Goal: Task Accomplishment & Management: Manage account settings

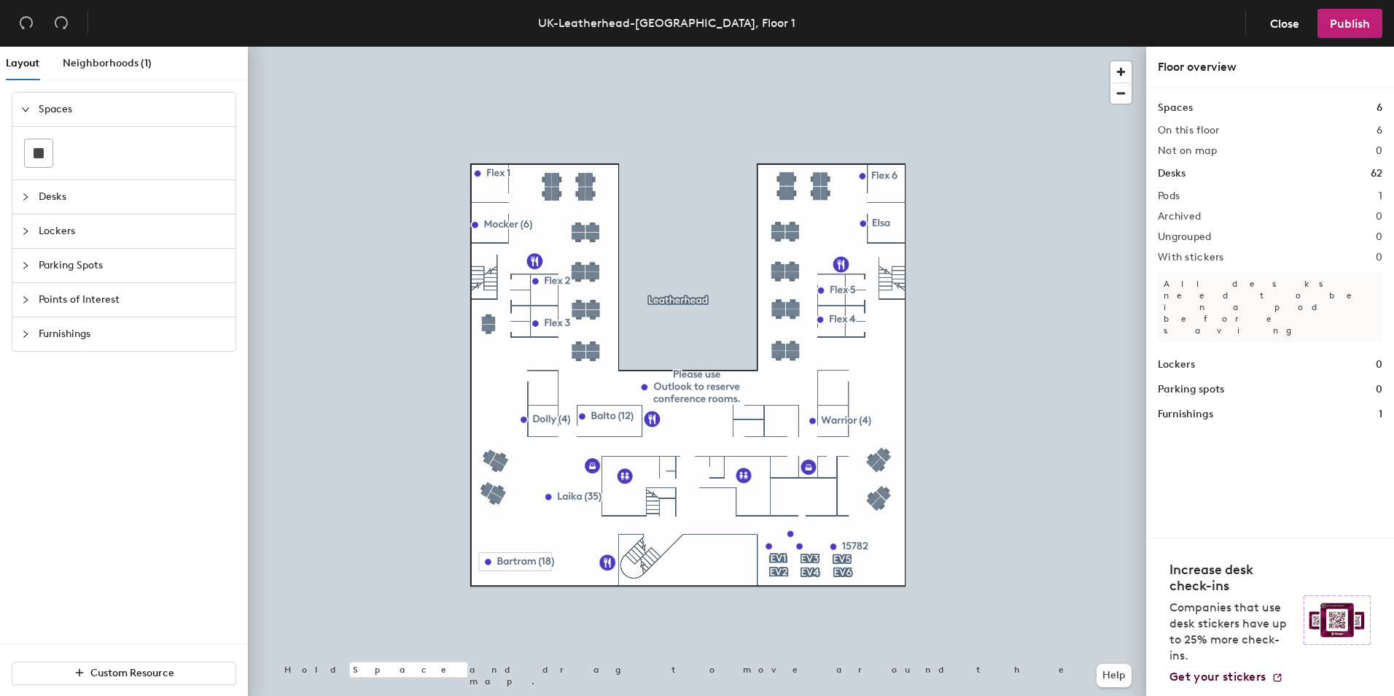
click at [24, 333] on icon "collapsed" at bounding box center [25, 334] width 9 height 9
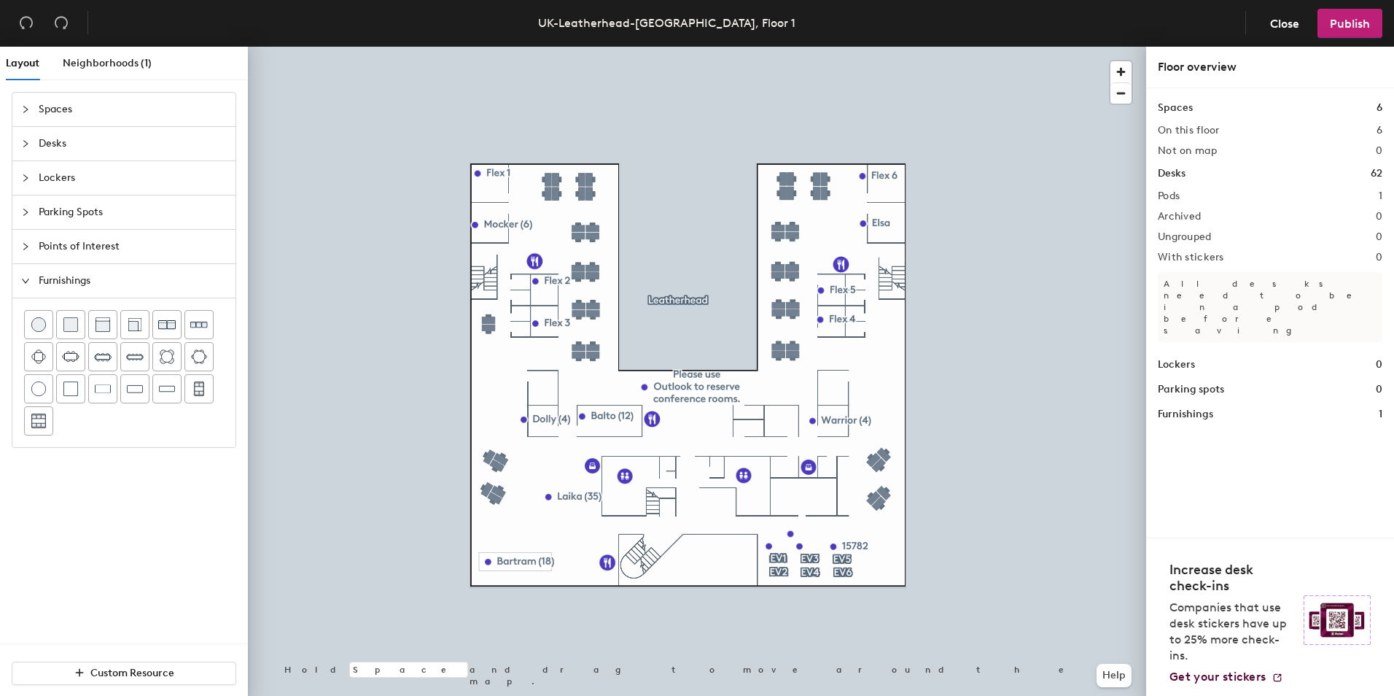
click at [26, 280] on icon "expanded" at bounding box center [25, 280] width 9 height 9
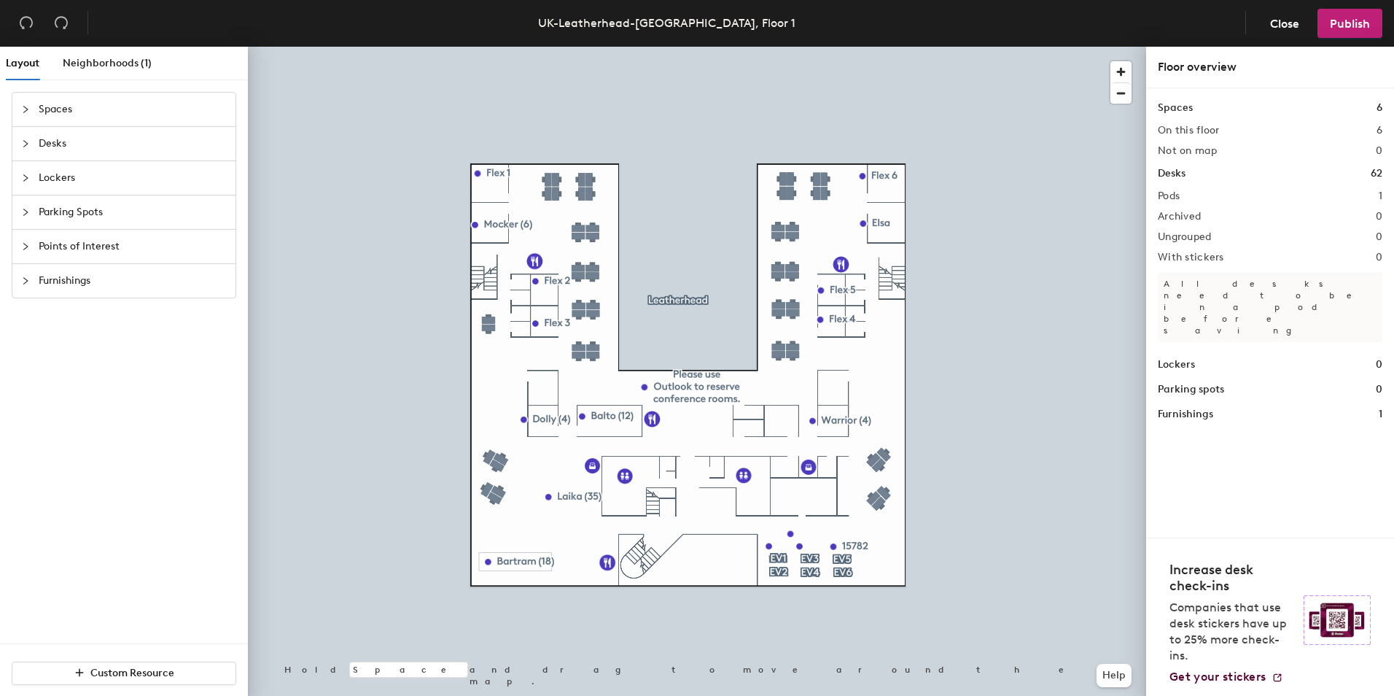
click at [24, 250] on icon "collapsed" at bounding box center [25, 246] width 9 height 9
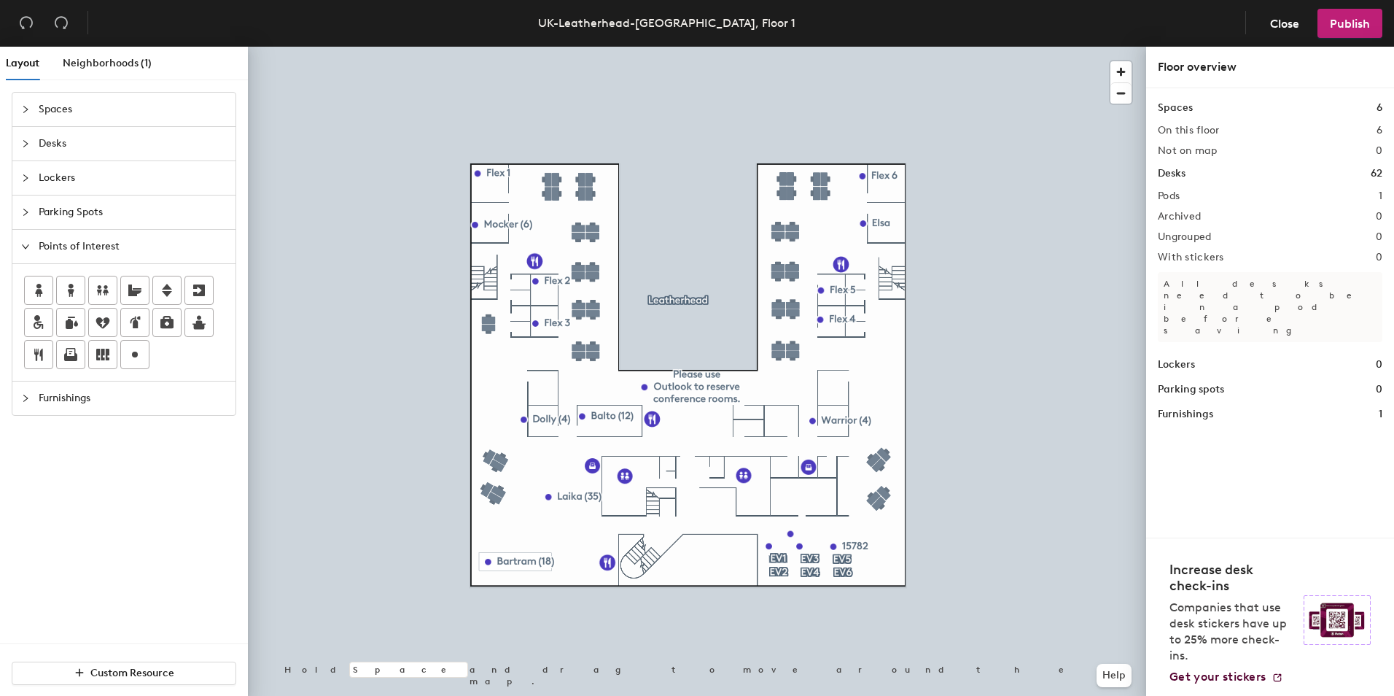
click at [24, 250] on icon "expanded" at bounding box center [25, 246] width 9 height 9
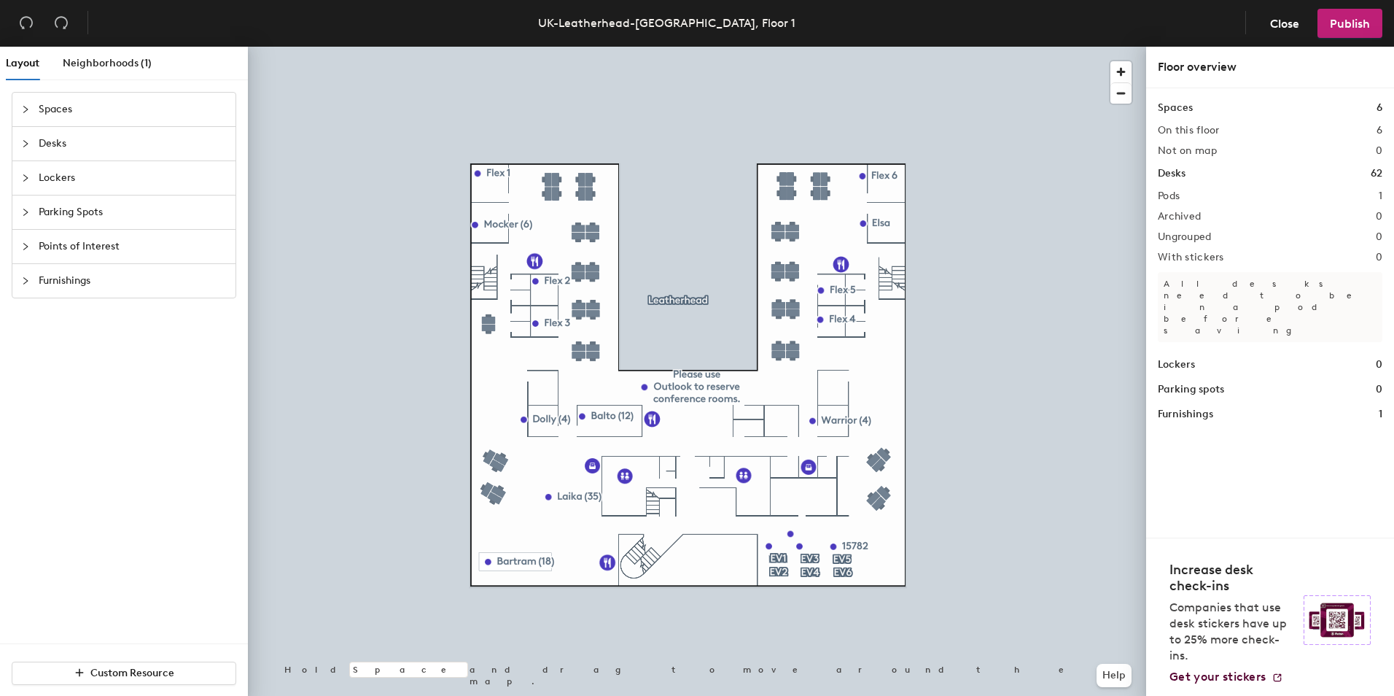
click at [25, 214] on icon "collapsed" at bounding box center [25, 212] width 4 height 7
click at [26, 215] on icon "expanded" at bounding box center [25, 212] width 9 height 9
click at [1274, 24] on span "Close" at bounding box center [1284, 24] width 29 height 14
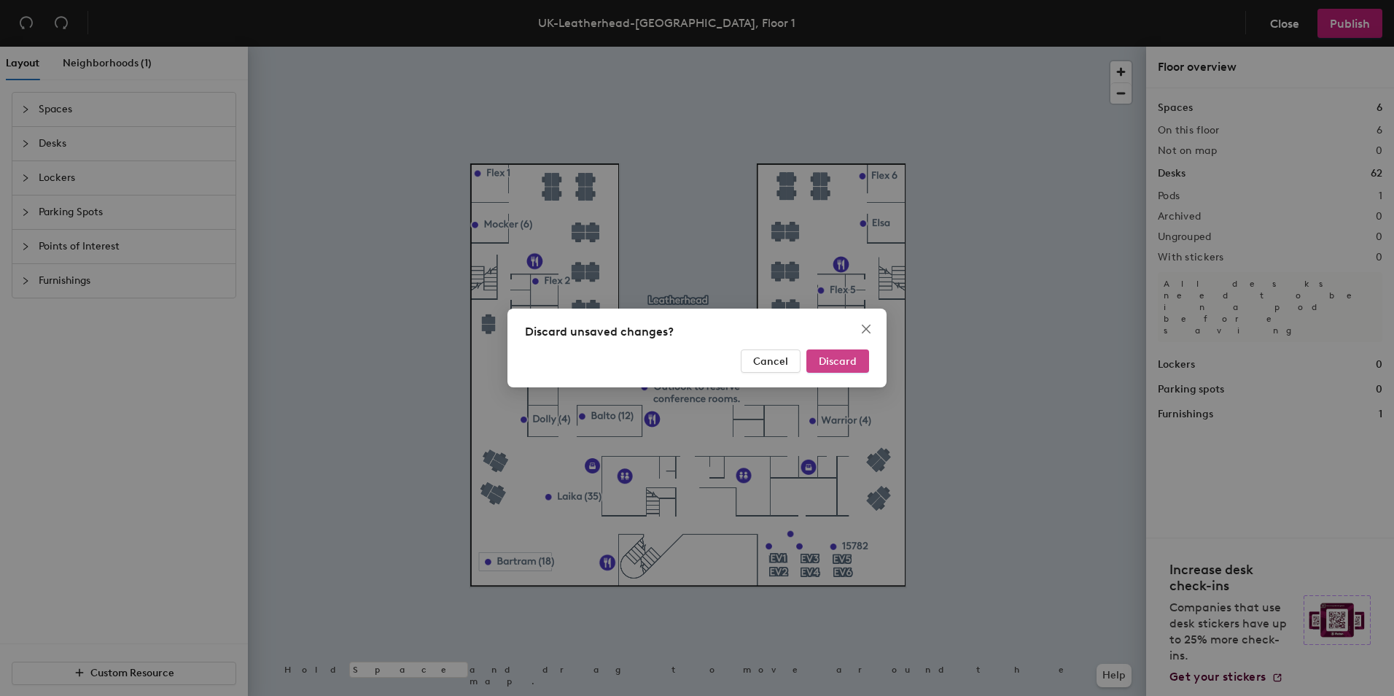
click at [835, 356] on span "Discard" at bounding box center [838, 361] width 38 height 12
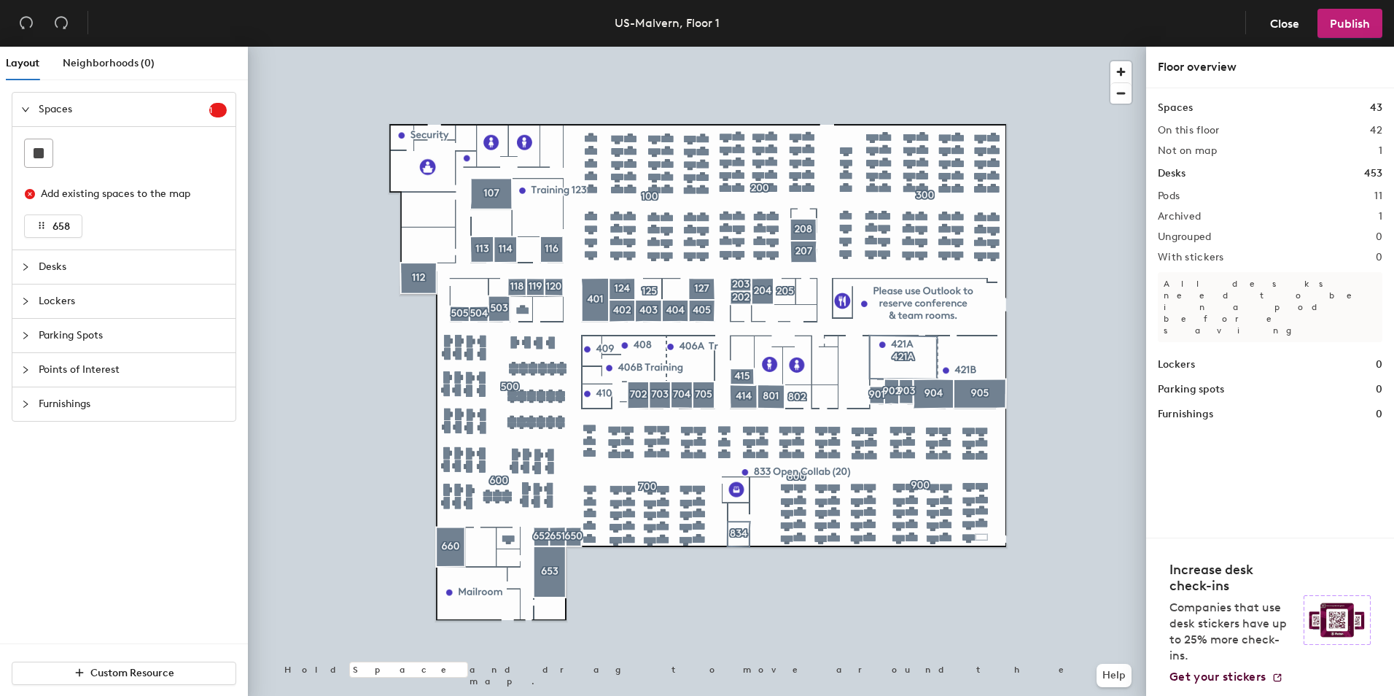
click at [27, 335] on icon "collapsed" at bounding box center [25, 335] width 9 height 9
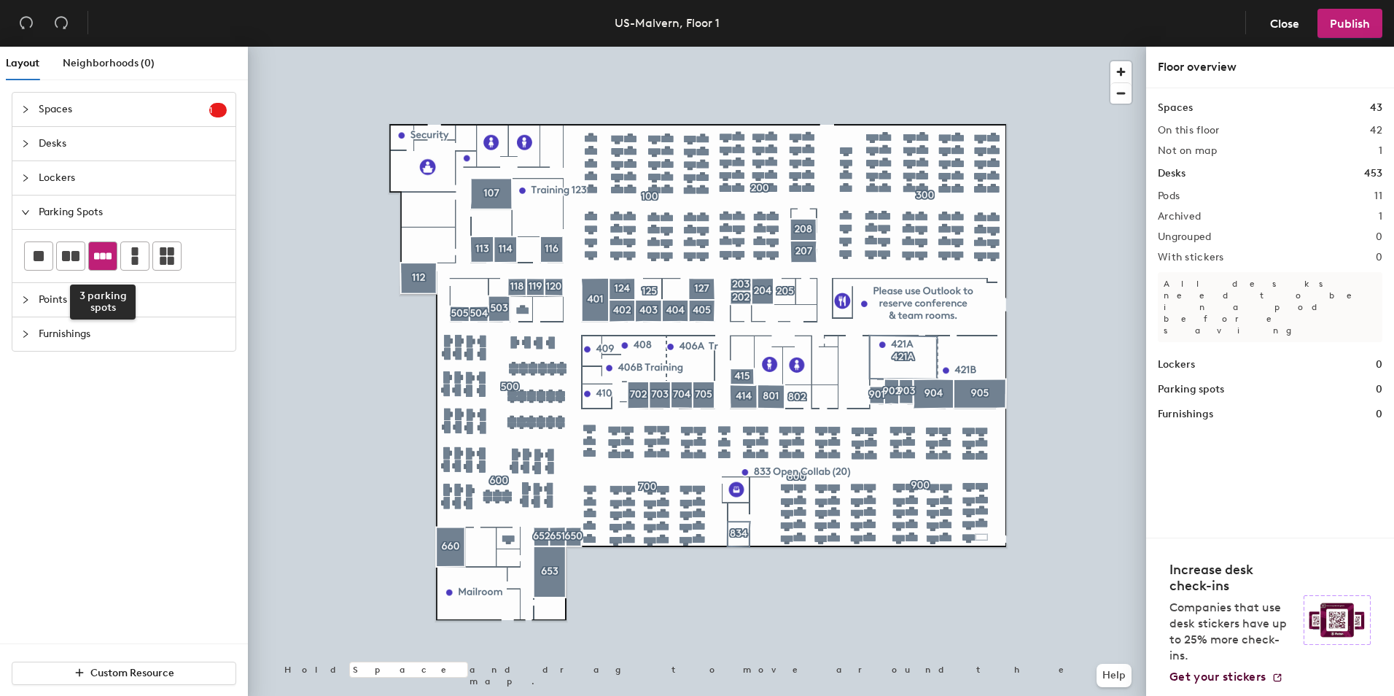
click at [94, 258] on icon at bounding box center [103, 256] width 18 height 18
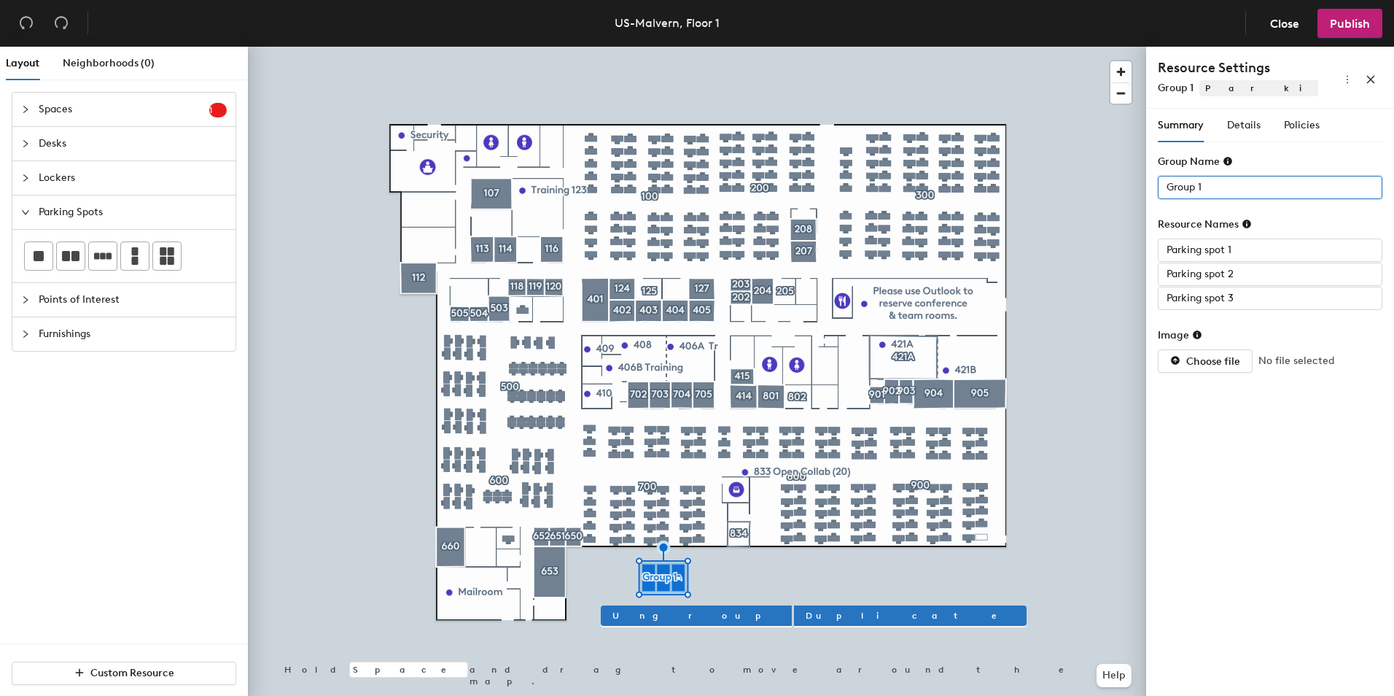
click at [1135, 187] on div "Layout Neighborhoods (0) Spaces 1 Add existing spaces to the map 658 Desks Lock…" at bounding box center [697, 374] width 1394 height 655
type input "Parking test"
click at [1121, 249] on div "Layout Neighborhoods (0) Spaces 1 Add existing spaces to the map 658 Desks Lock…" at bounding box center [697, 374] width 1394 height 655
click at [1209, 248] on input "Parking spot 1" at bounding box center [1270, 249] width 225 height 23
click at [1210, 249] on input "Parking spot 1" at bounding box center [1270, 249] width 225 height 23
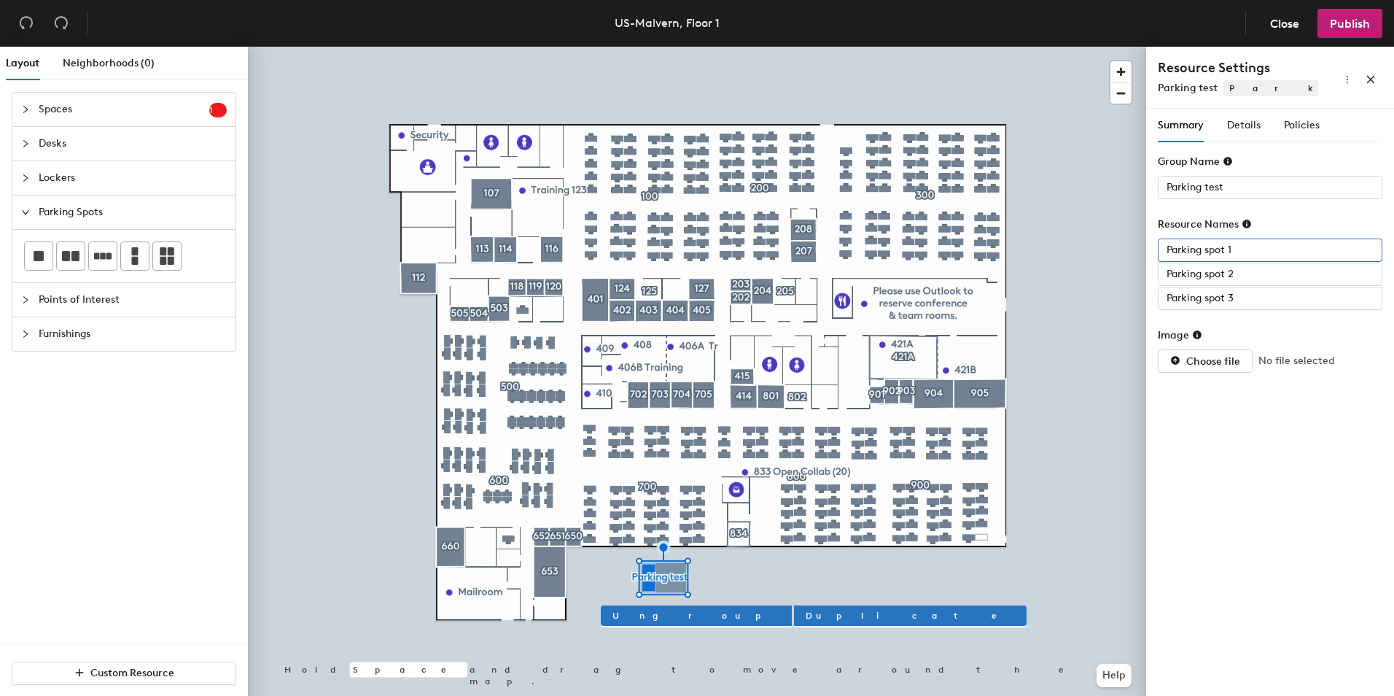
click at [1111, 249] on div "Layout Neighborhoods (0) Spaces 1 Add existing spaces to the map 658 Desks Lock…" at bounding box center [697, 374] width 1394 height 655
type input "Spot 1"
click at [1211, 273] on input "Parking spot 2" at bounding box center [1270, 274] width 225 height 23
click at [1209, 273] on input "Parking spot 2" at bounding box center [1270, 274] width 225 height 23
click at [1084, 276] on div "Layout Neighborhoods (0) Spaces 1 Add existing spaces to the map 658 Desks Lock…" at bounding box center [697, 374] width 1394 height 655
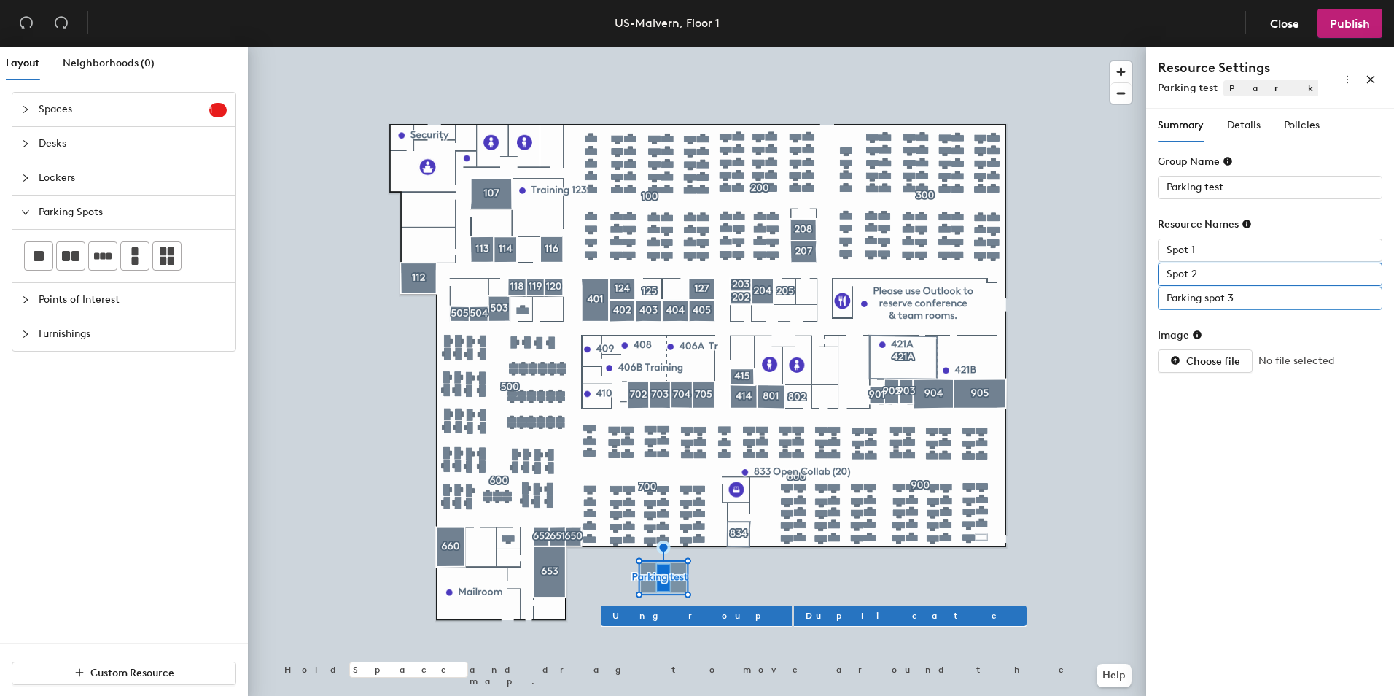
type input "Spot 2"
click at [1225, 300] on input "Parking spot 3" at bounding box center [1270, 298] width 225 height 23
click at [1211, 300] on input "Parking spot 3" at bounding box center [1270, 298] width 225 height 23
type input "Spot 3"
click at [1249, 125] on span "Details" at bounding box center [1244, 125] width 34 height 12
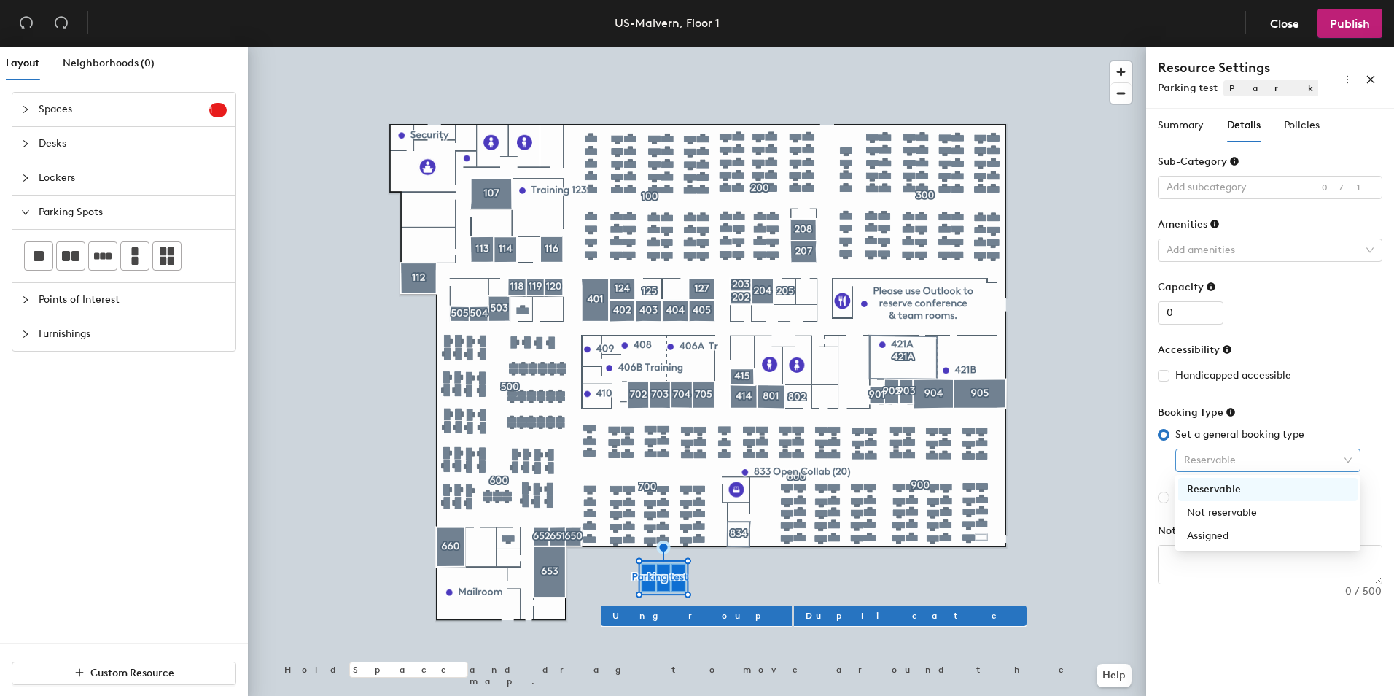
click at [1343, 459] on span "Reservable" at bounding box center [1268, 460] width 168 height 22
click at [1341, 338] on form "Sub-Category Add subcategory 0/1 Amenities Add amenities Capacity 0 Accessibili…" at bounding box center [1270, 369] width 225 height 430
click at [1301, 128] on span "Policies" at bounding box center [1302, 125] width 36 height 12
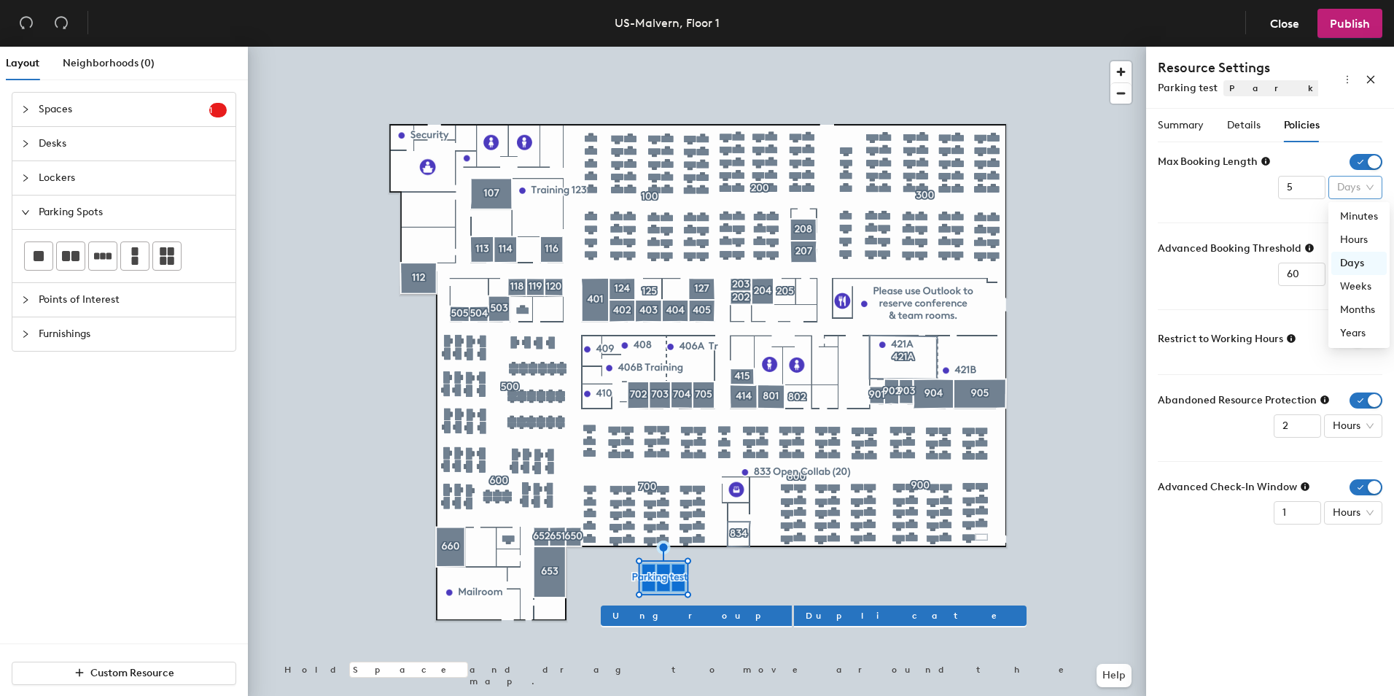
click at [1369, 190] on span "Days" at bounding box center [1355, 187] width 36 height 22
click at [1352, 236] on div "Hours" at bounding box center [1359, 240] width 38 height 16
click at [1300, 192] on input "5" at bounding box center [1297, 187] width 47 height 23
type input "4"
click at [1308, 194] on input "4" at bounding box center [1297, 187] width 47 height 23
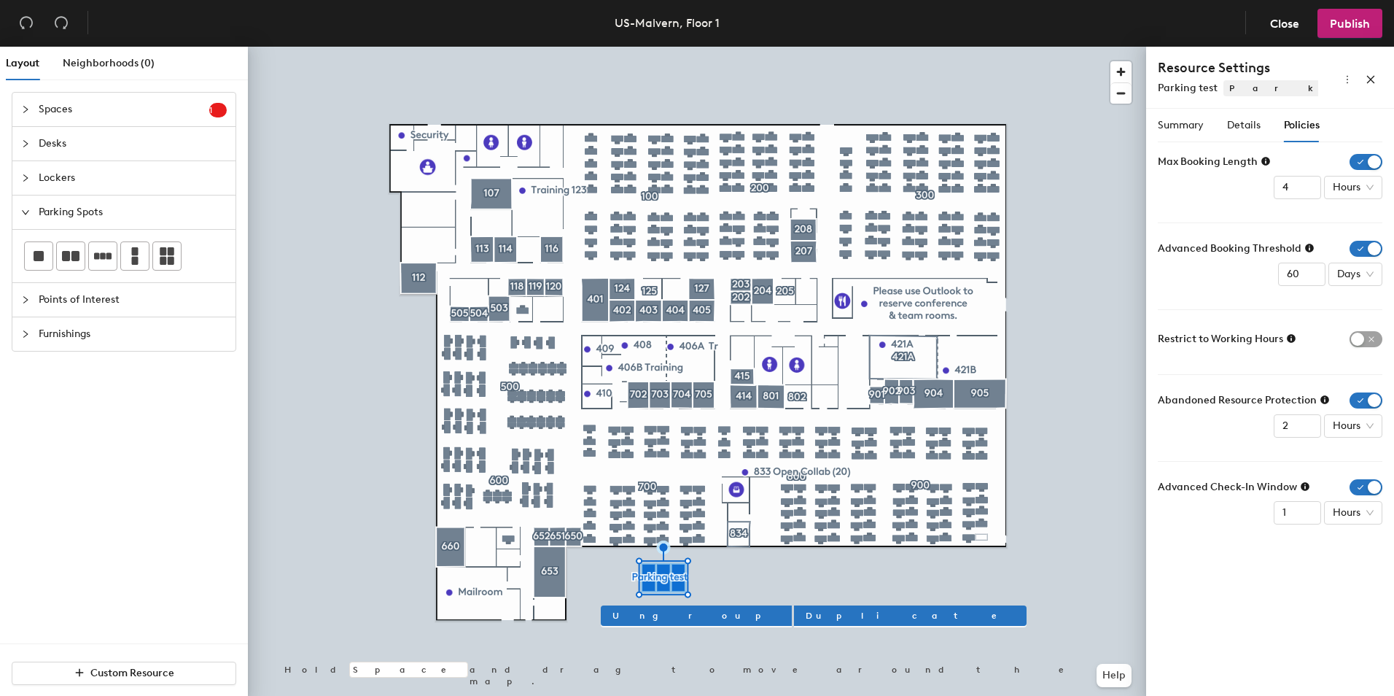
click at [1191, 217] on form "Max Booking Length 4 Hours Advanced Booking Threshold 60 Days Restrict to Worki…" at bounding box center [1270, 339] width 225 height 370
drag, startPoint x: 1303, startPoint y: 276, endPoint x: 1250, endPoint y: 270, distance: 53.6
click at [1250, 270] on div "Advanced Booking Threshold 60 Days" at bounding box center [1270, 263] width 225 height 45
type input "14"
click at [1354, 20] on span "Publish" at bounding box center [1350, 24] width 40 height 14
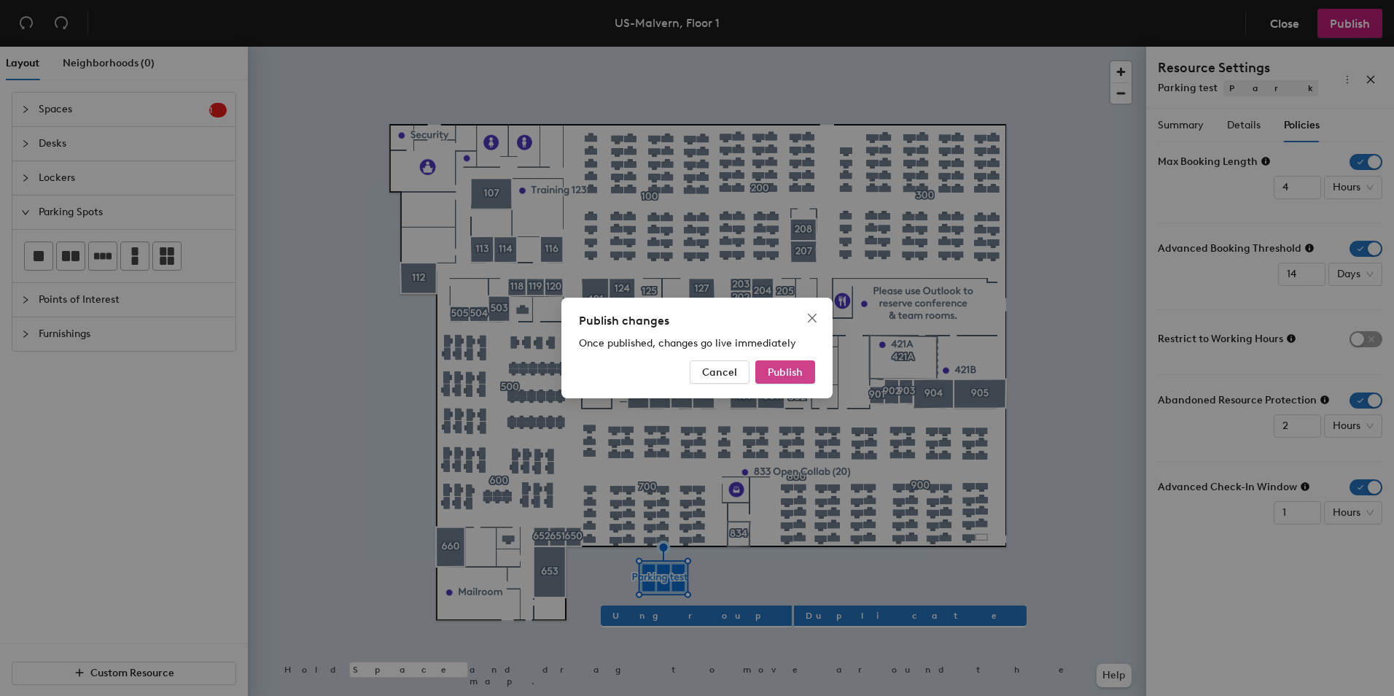
click at [779, 378] on span "Publish" at bounding box center [785, 372] width 35 height 12
